Goal: Information Seeking & Learning: Compare options

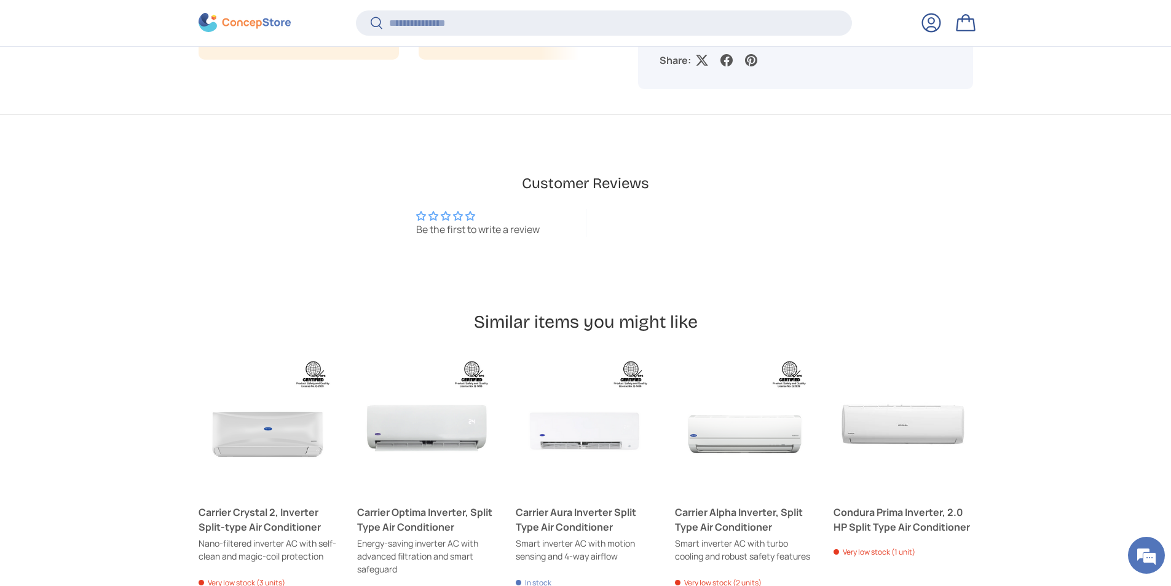
scroll to position [1104, 0]
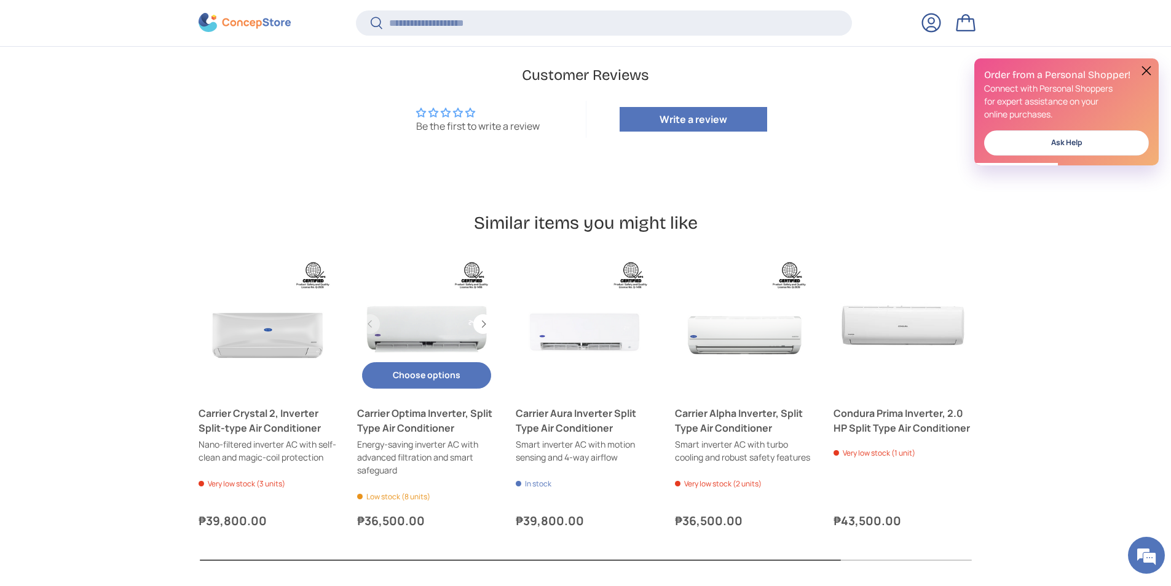
click at [414, 326] on link "Carrier Optima Inverter, Split Type Air Conditioner" at bounding box center [426, 323] width 139 height 139
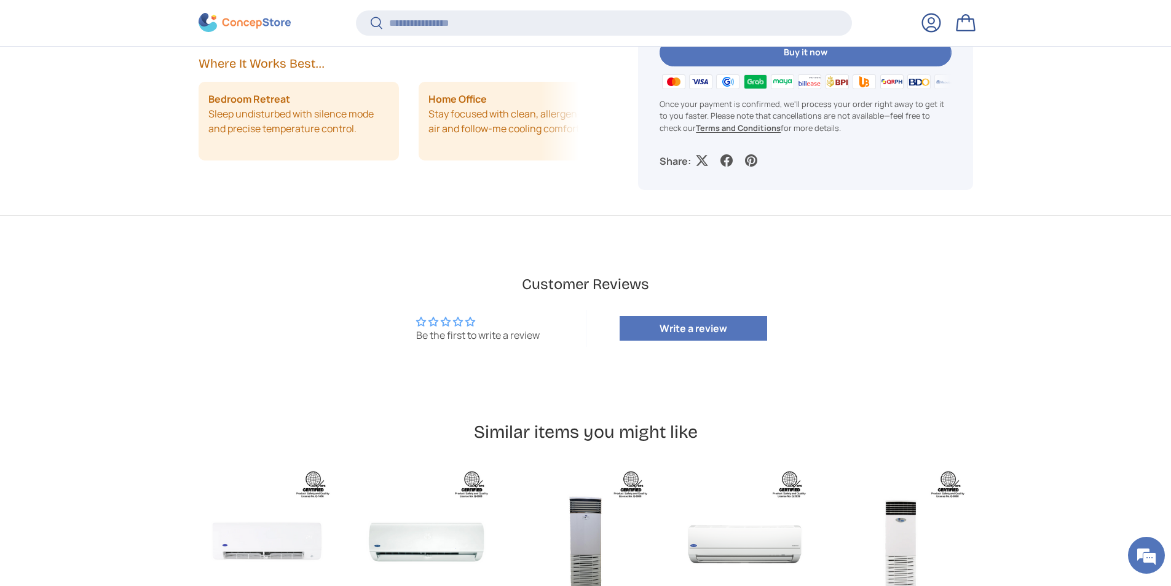
scroll to position [1104, 0]
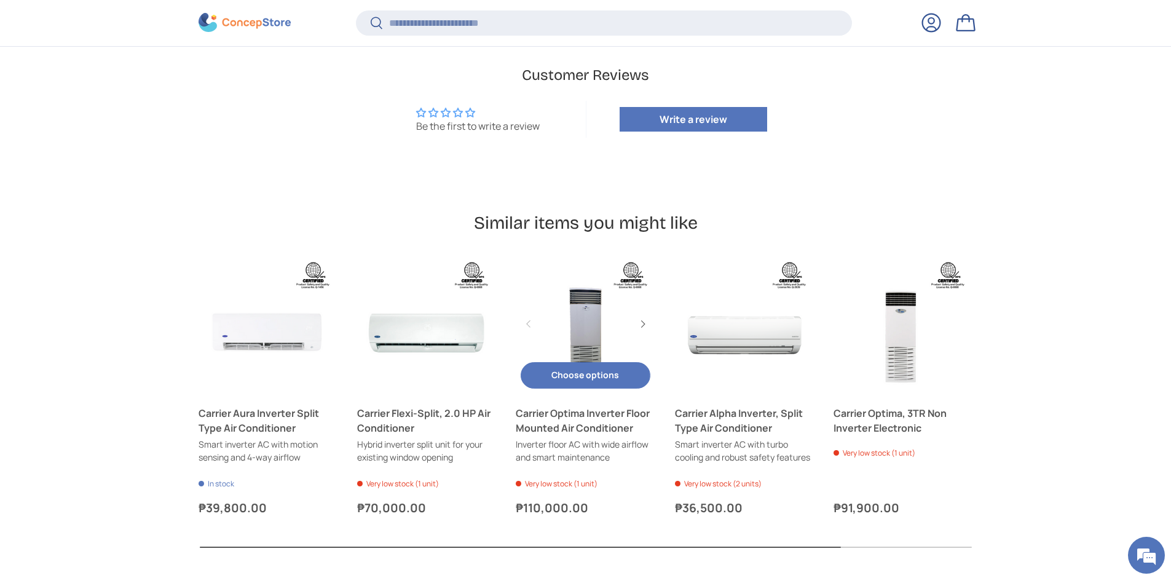
drag, startPoint x: 604, startPoint y: 339, endPoint x: 610, endPoint y: 349, distance: 10.8
click at [604, 339] on link "Carrier Optima Inverter Floor Mounted Air Conditioner" at bounding box center [585, 323] width 139 height 139
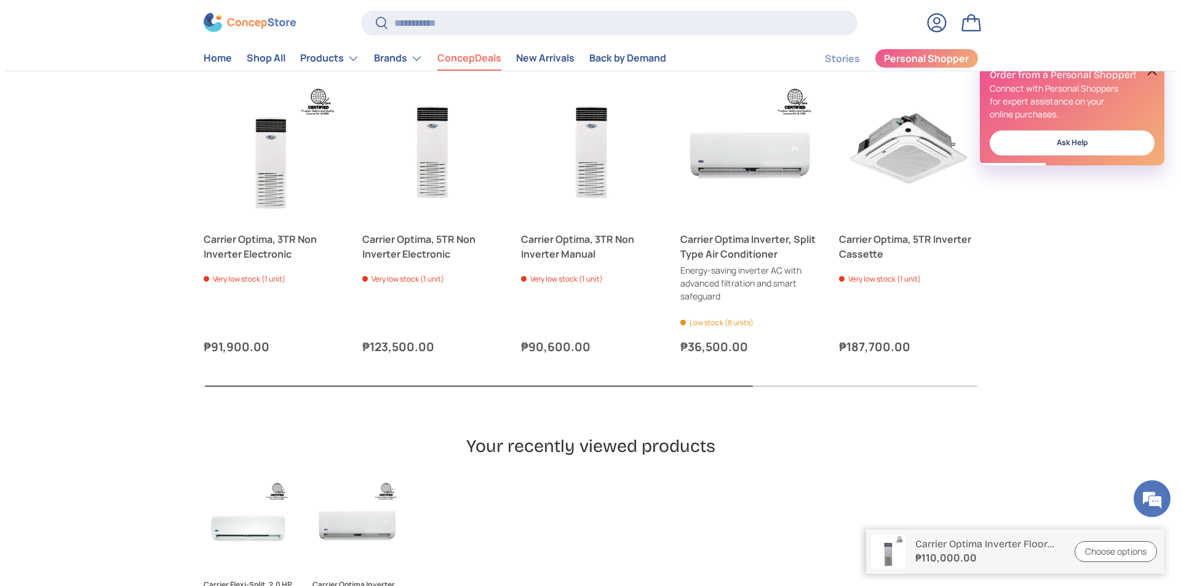
scroll to position [1230, 0]
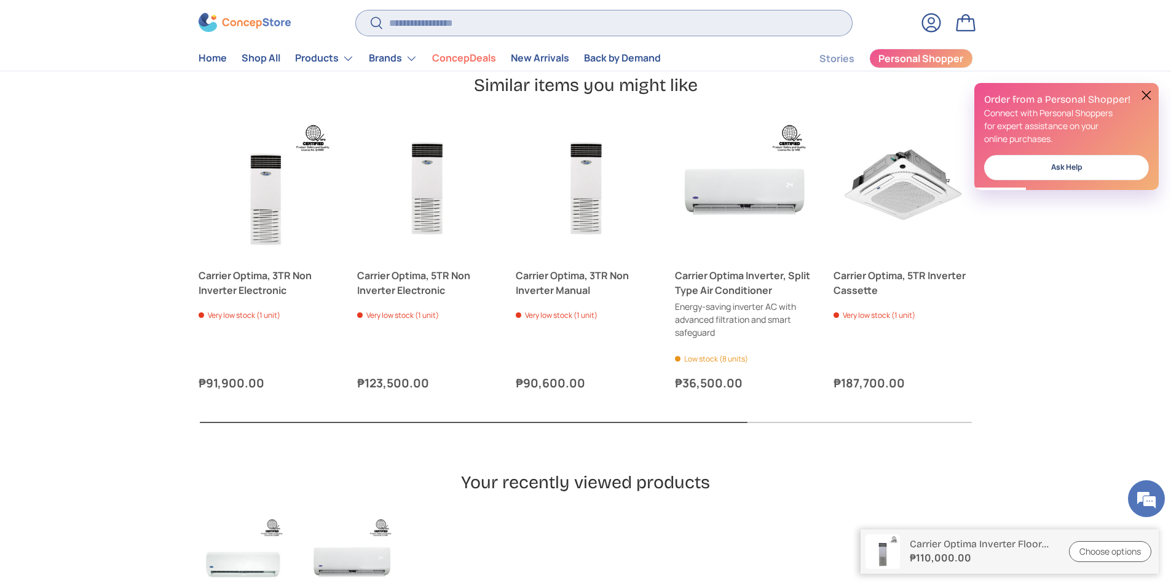
click at [439, 27] on input "Search" at bounding box center [604, 22] width 496 height 25
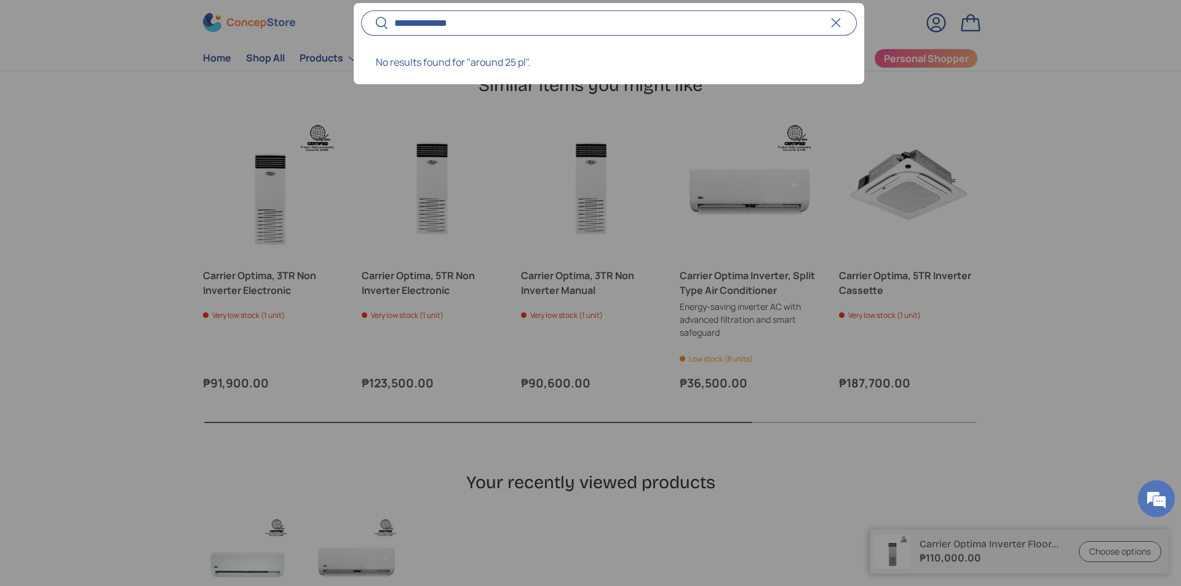
type input "**********"
click at [361, 10] on button "Search" at bounding box center [375, 24] width 28 height 29
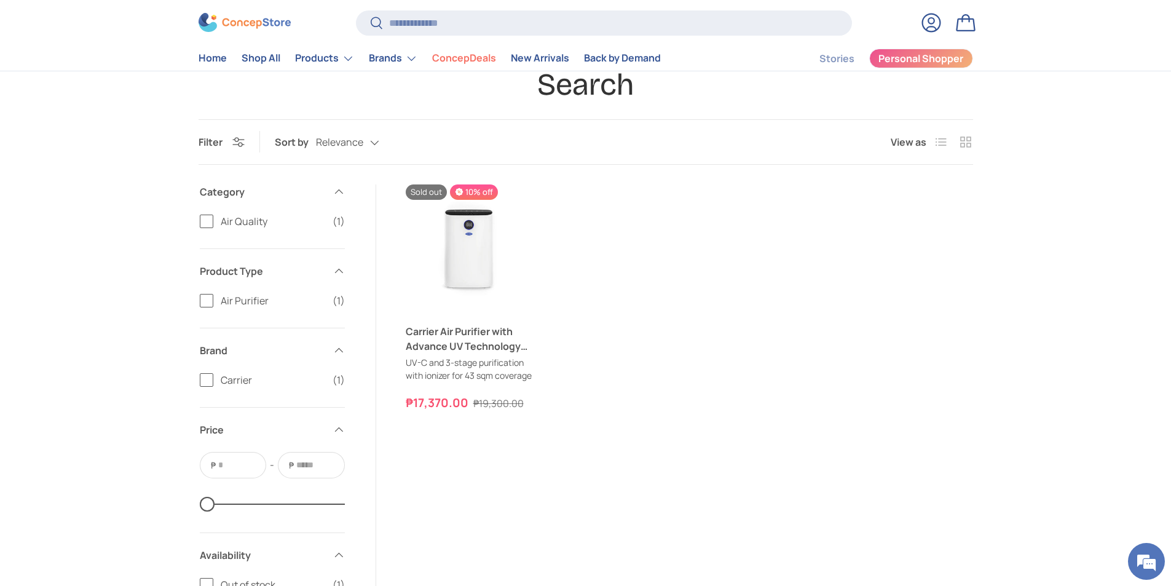
scroll to position [61, 0]
